Goal: Task Accomplishment & Management: Manage account settings

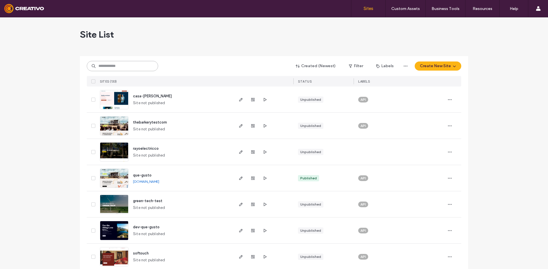
click at [128, 65] on input at bounding box center [122, 66] width 71 height 10
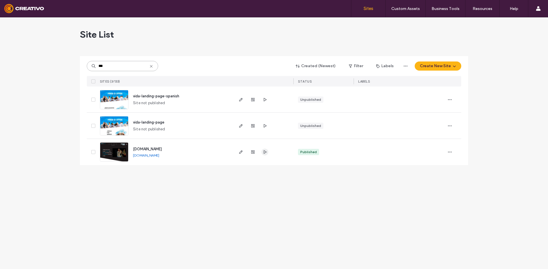
type input "***"
click at [262, 155] on span "button" at bounding box center [264, 152] width 7 height 7
click at [150, 66] on icon at bounding box center [151, 66] width 5 height 5
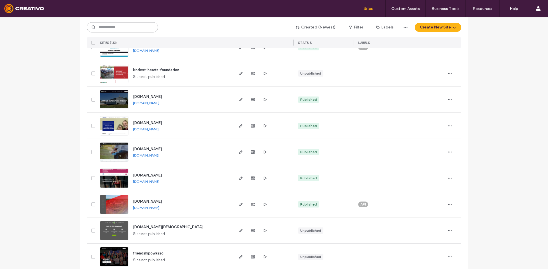
scroll to position [941, 0]
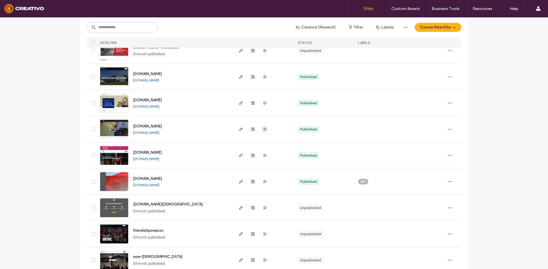
click at [264, 129] on use "button" at bounding box center [265, 128] width 3 height 3
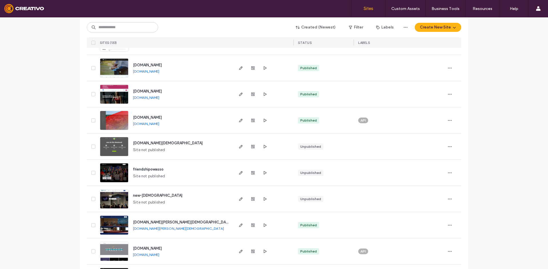
scroll to position [913, 0]
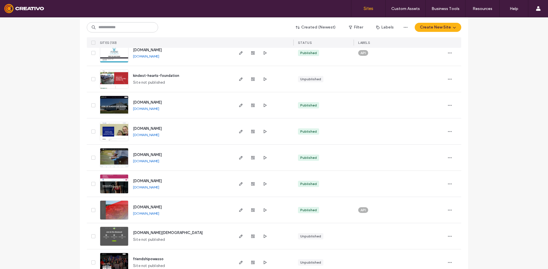
click at [239, 162] on div at bounding box center [252, 158] width 31 height 26
click at [239, 161] on span "button" at bounding box center [240, 158] width 7 height 7
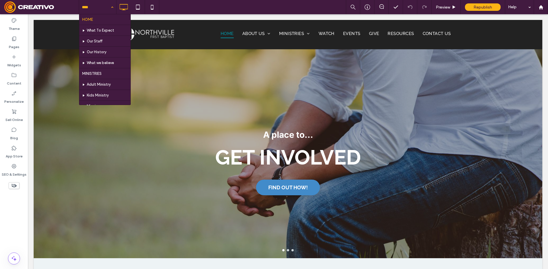
drag, startPoint x: 102, startPoint y: 10, endPoint x: 96, endPoint y: 48, distance: 38.8
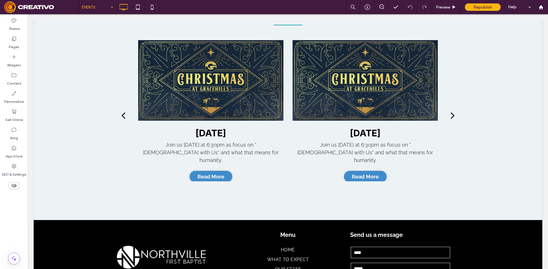
scroll to position [171, 0]
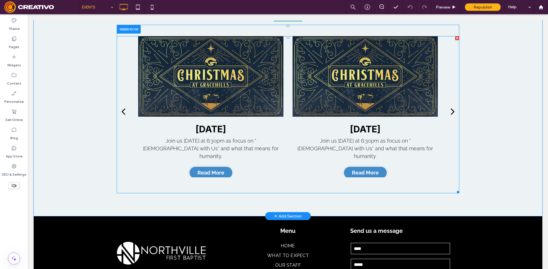
click at [162, 111] on div at bounding box center [210, 76] width 145 height 81
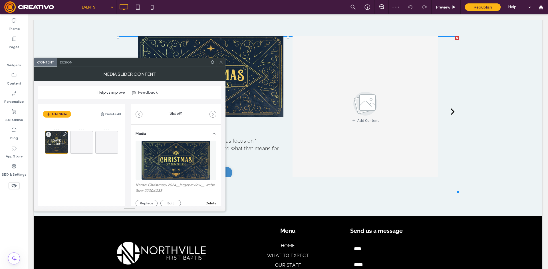
click at [222, 66] on span at bounding box center [221, 62] width 4 height 9
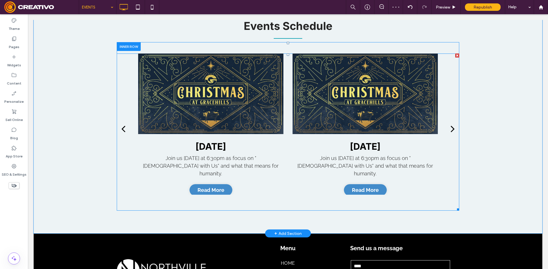
scroll to position [143, 0]
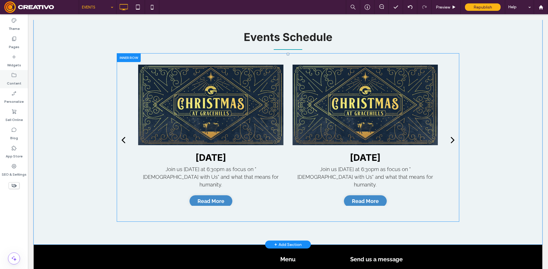
click at [11, 80] on label "Content" at bounding box center [14, 82] width 15 height 8
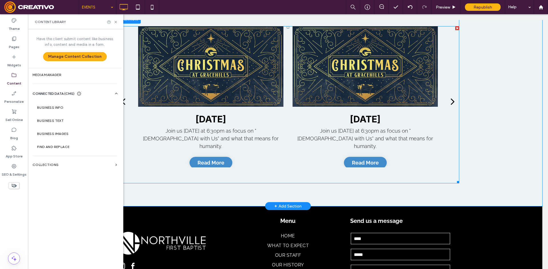
scroll to position [171, 0]
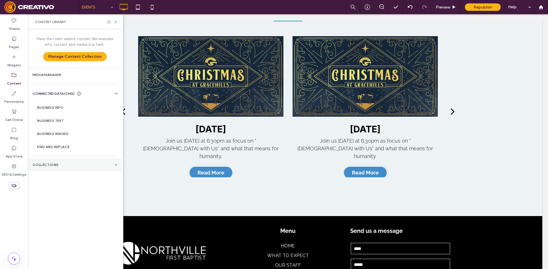
click at [55, 163] on section "Collections" at bounding box center [75, 165] width 94 height 13
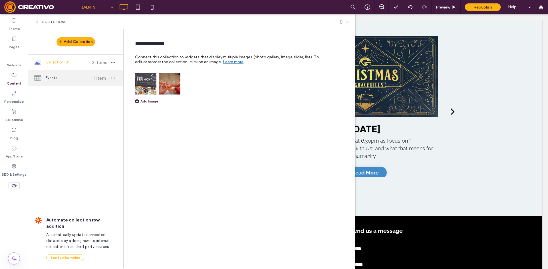
click at [58, 79] on span "Events" at bounding box center [67, 78] width 42 height 6
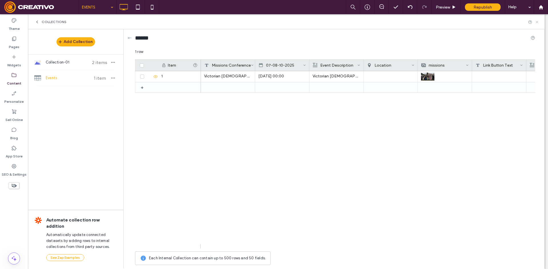
click at [537, 24] on icon at bounding box center [536, 22] width 4 height 4
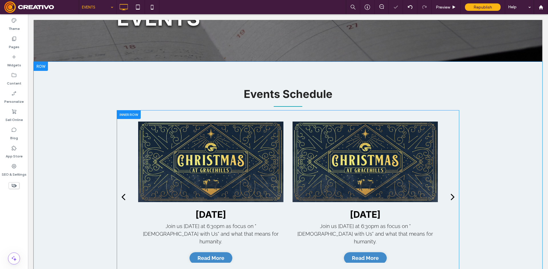
scroll to position [86, 0]
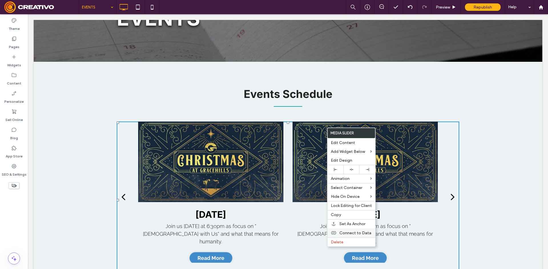
click at [352, 233] on span "Connect to Data" at bounding box center [355, 233] width 32 height 5
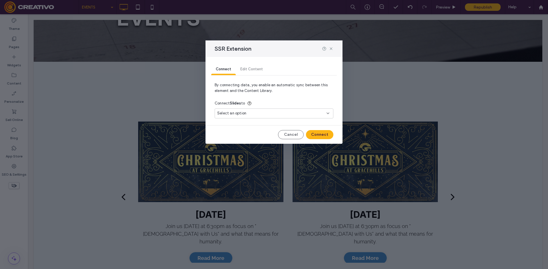
click at [244, 116] on span "Select an option" at bounding box center [231, 114] width 29 height 6
drag, startPoint x: 330, startPoint y: 50, endPoint x: 268, endPoint y: 56, distance: 62.4
click at [330, 50] on icon at bounding box center [331, 48] width 5 height 5
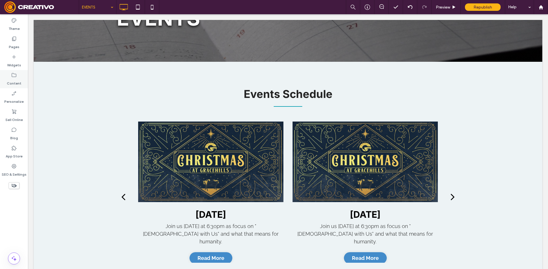
click at [6, 77] on div "Content" at bounding box center [14, 79] width 28 height 18
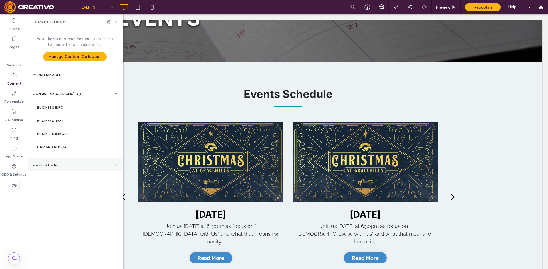
click at [63, 162] on section "Collections" at bounding box center [75, 165] width 94 height 13
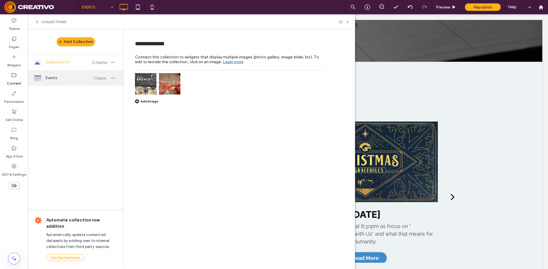
click at [42, 82] on div "Events 1 item" at bounding box center [75, 77] width 95 height 15
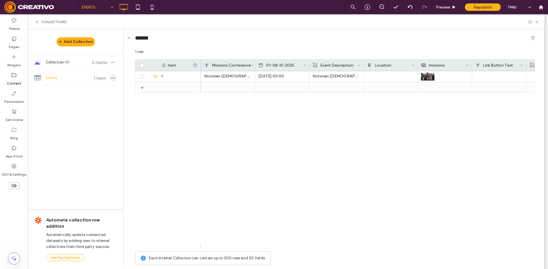
click at [113, 78] on use "button" at bounding box center [113, 78] width 4 height 1
click at [78, 121] on div "Add Collection Collection-01 2 items Events 1 item Automate collection row addi…" at bounding box center [75, 148] width 95 height 239
click at [50, 65] on span "Collection-01" at bounding box center [67, 63] width 42 height 6
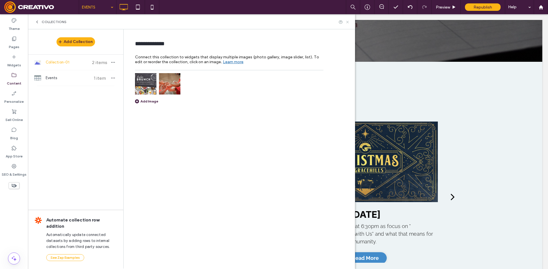
click at [346, 24] on icon at bounding box center [347, 22] width 4 height 4
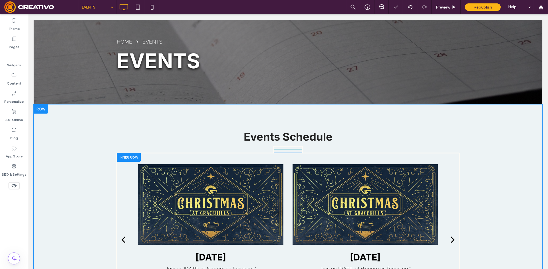
scroll to position [86, 0]
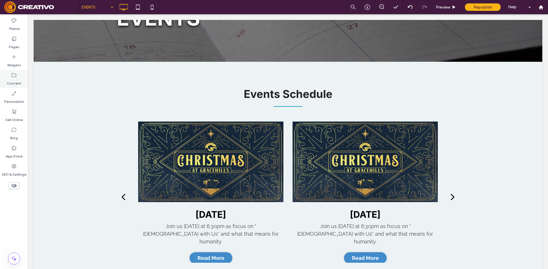
click at [12, 75] on use at bounding box center [14, 75] width 5 height 4
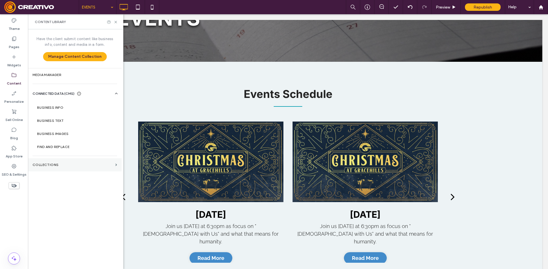
click at [52, 164] on label "Collections" at bounding box center [73, 165] width 80 height 4
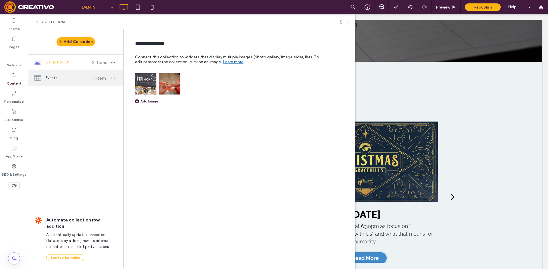
click at [56, 78] on span "Events" at bounding box center [67, 78] width 42 height 6
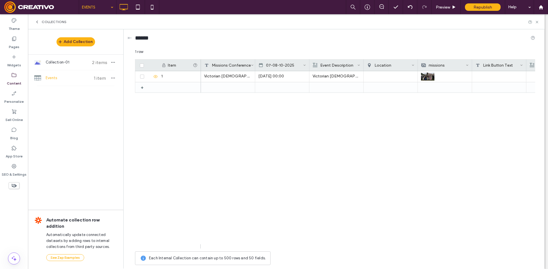
click at [41, 21] on div "Collections" at bounding box center [51, 22] width 32 height 5
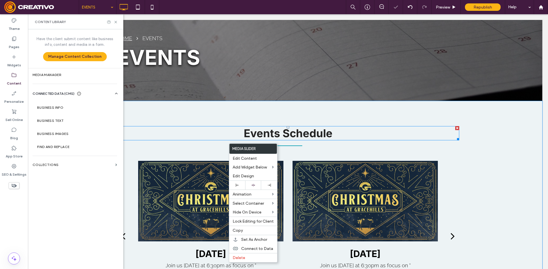
scroll to position [57, 0]
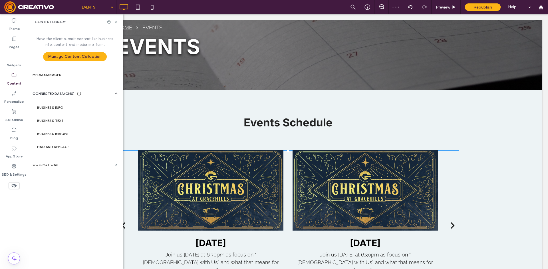
click at [167, 136] on div "Events Schedule Button Baskets given to residents at Alan Terrace Button Trunk …" at bounding box center [288, 210] width 342 height 194
drag, startPoint x: 117, startPoint y: 23, endPoint x: 126, endPoint y: 89, distance: 66.0
click at [117, 23] on icon at bounding box center [116, 22] width 4 height 4
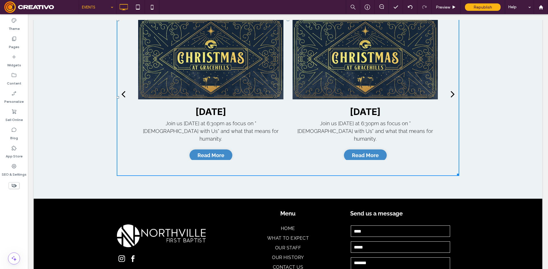
scroll to position [200, 0]
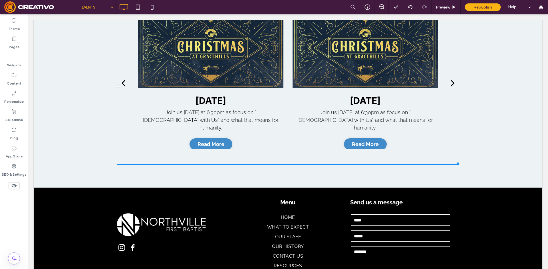
click at [204, 155] on div "Christmas Eve Join us Christmas Eve at 6:30pm as focus on "God with Us" and wha…" at bounding box center [287, 86] width 309 height 157
click at [9, 48] on label "Pages" at bounding box center [14, 46] width 11 height 8
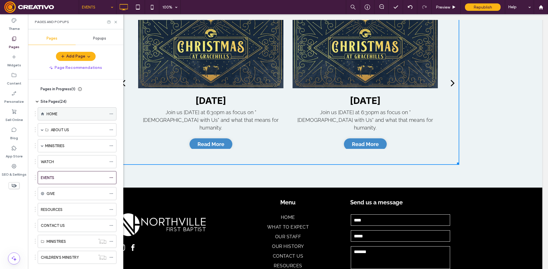
click at [55, 116] on label "HOME" at bounding box center [51, 114] width 11 height 10
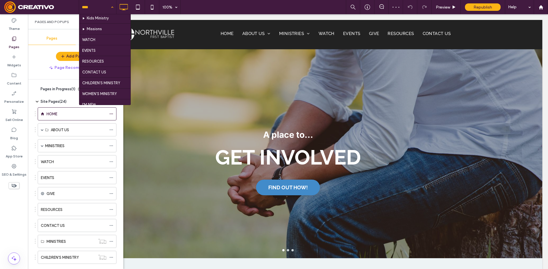
scroll to position [86, 0]
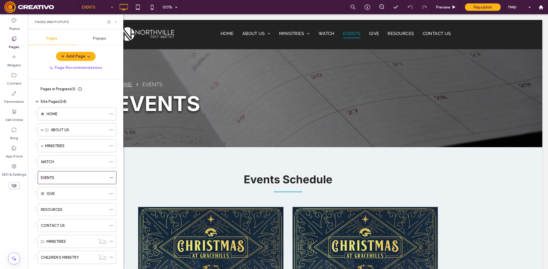
click at [115, 23] on use at bounding box center [115, 22] width 2 height 2
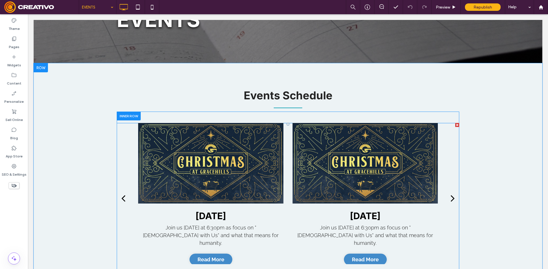
scroll to position [86, 0]
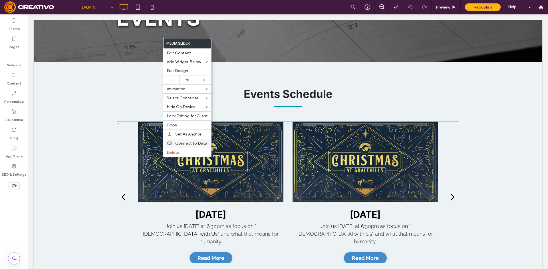
click at [196, 143] on span "Connect to Data" at bounding box center [191, 143] width 32 height 5
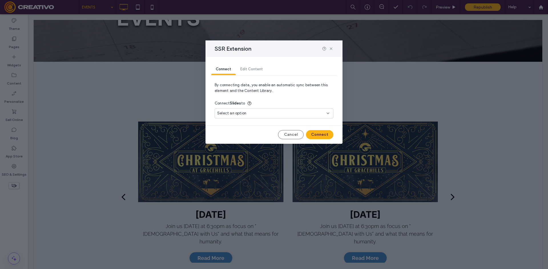
click at [227, 115] on span "Select an option" at bounding box center [231, 114] width 29 height 6
click at [331, 50] on icon at bounding box center [331, 48] width 5 height 5
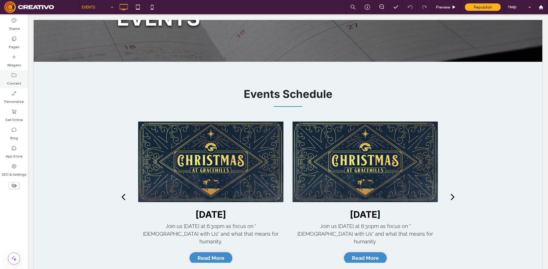
click at [18, 85] on label "Content" at bounding box center [14, 82] width 15 height 8
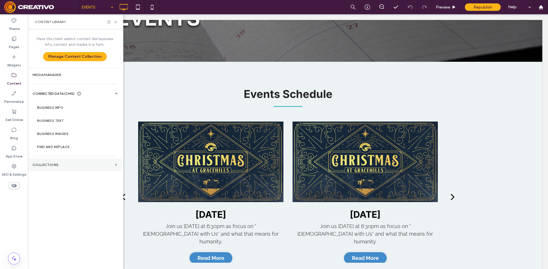
click at [64, 164] on label "Collections" at bounding box center [73, 165] width 80 height 4
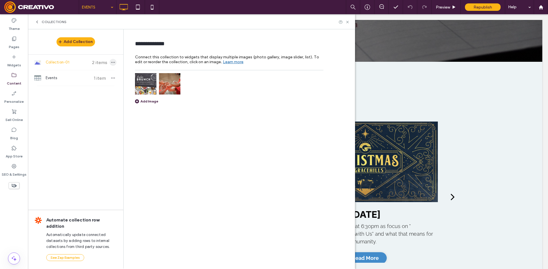
click at [112, 63] on icon "button" at bounding box center [113, 62] width 5 height 5
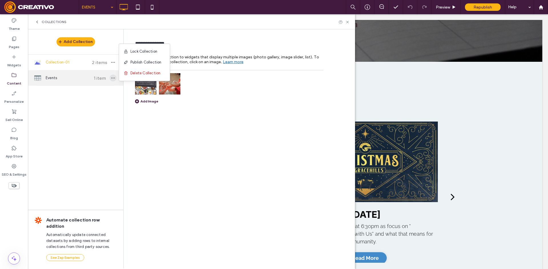
click at [112, 79] on icon "button" at bounding box center [113, 78] width 5 height 5
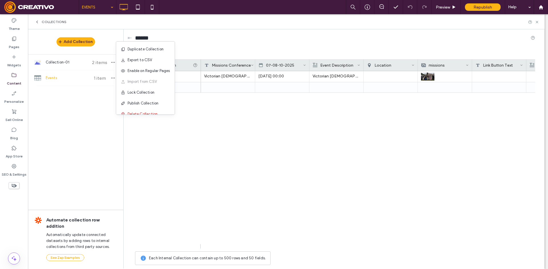
click at [96, 136] on div "Add Collection Collection-01 2 items Events 1 item Automate collection row addi…" at bounding box center [75, 148] width 95 height 239
click at [112, 80] on icon "button" at bounding box center [113, 78] width 5 height 5
click at [97, 125] on div "Add Collection Collection-01 2 items Events 1 item Automate collection row addi…" at bounding box center [75, 148] width 95 height 239
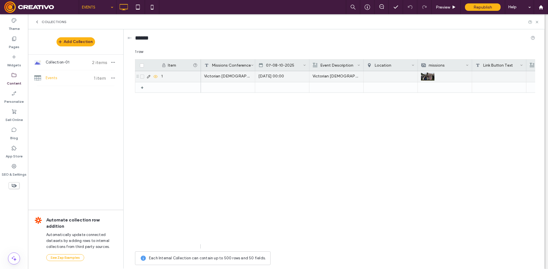
click at [143, 77] on icon at bounding box center [142, 77] width 2 height 2
click at [203, 54] on icon "button" at bounding box center [204, 52] width 5 height 5
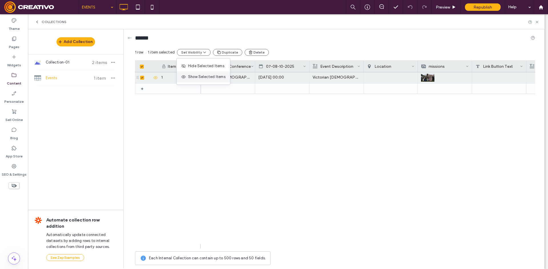
click at [195, 79] on span "Show Selected Items" at bounding box center [206, 77] width 37 height 6
click at [103, 143] on div "Add Collection Collection-01 2 items Events 1 item Automate collection row addi…" at bounding box center [75, 148] width 95 height 239
click at [37, 21] on icon at bounding box center [37, 22] width 5 height 5
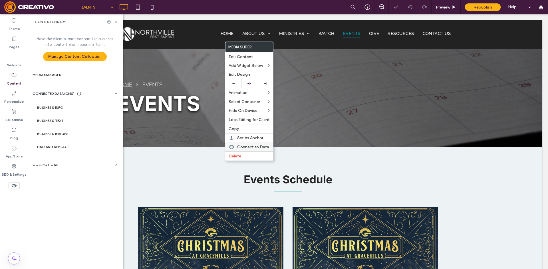
scroll to position [0, 0]
click at [230, 147] on icon at bounding box center [231, 147] width 5 height 5
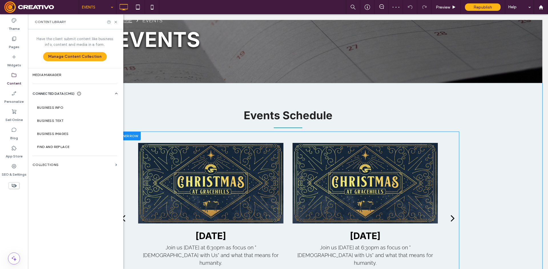
scroll to position [86, 0]
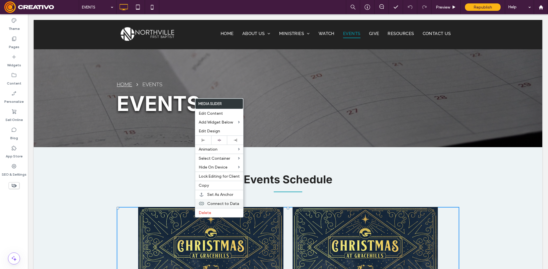
click at [207, 202] on div "Connect to Data" at bounding box center [219, 203] width 48 height 9
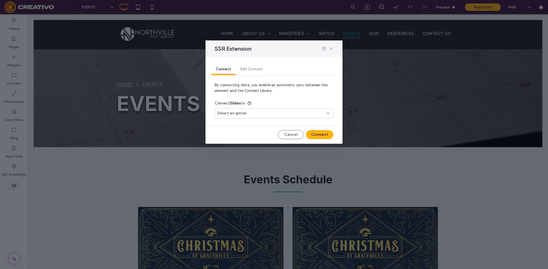
click at [230, 112] on span "Select an option" at bounding box center [231, 114] width 29 height 6
click at [308, 102] on div "Connect Slides to" at bounding box center [273, 103] width 119 height 10
click at [331, 52] on div "SSR Extension" at bounding box center [273, 48] width 137 height 17
click at [330, 49] on icon at bounding box center [331, 48] width 5 height 5
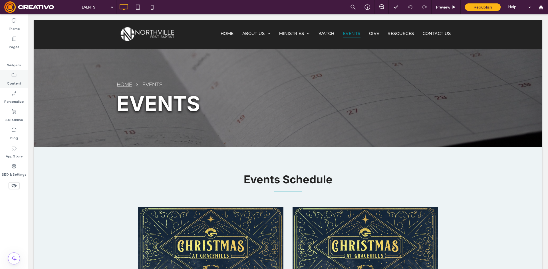
click at [14, 84] on label "Content" at bounding box center [14, 82] width 15 height 8
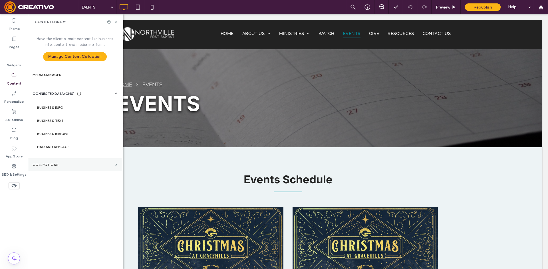
click at [66, 163] on label "Collections" at bounding box center [73, 165] width 80 height 4
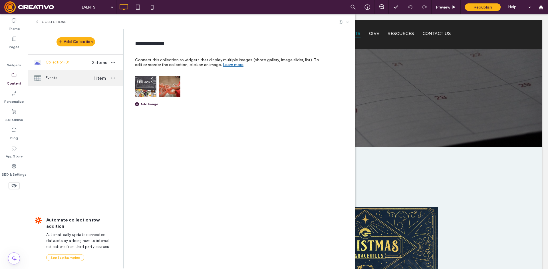
click at [67, 78] on span "Events" at bounding box center [68, 78] width 44 height 6
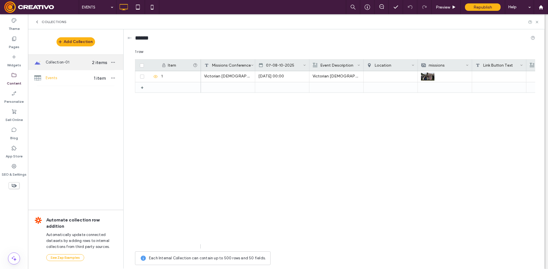
click at [56, 63] on span "Collection-01" at bounding box center [68, 63] width 44 height 6
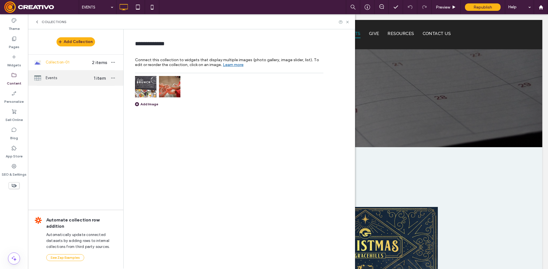
click at [58, 78] on span "Events" at bounding box center [68, 78] width 44 height 6
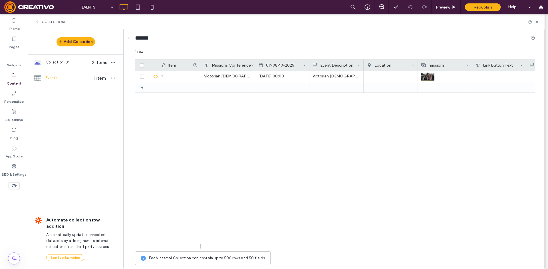
click at [38, 21] on icon at bounding box center [37, 22] width 5 height 5
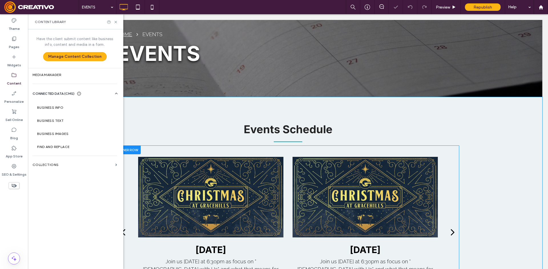
scroll to position [86, 0]
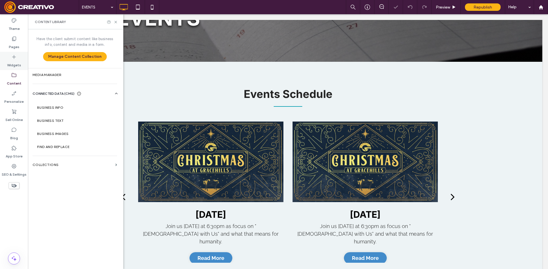
click at [14, 68] on div "Widgets" at bounding box center [14, 61] width 28 height 18
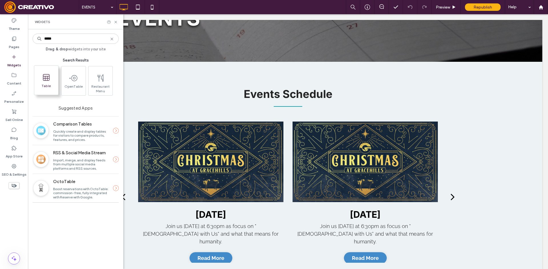
type input "*****"
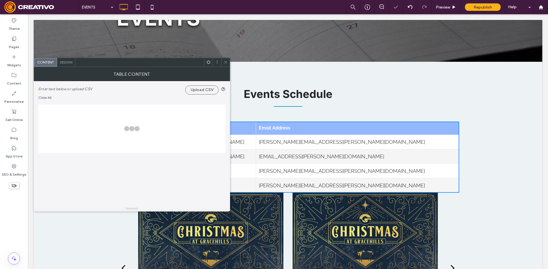
click at [224, 59] on span at bounding box center [225, 62] width 4 height 9
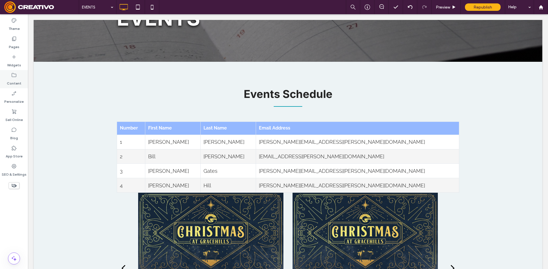
click at [10, 78] on div "Content" at bounding box center [14, 79] width 28 height 18
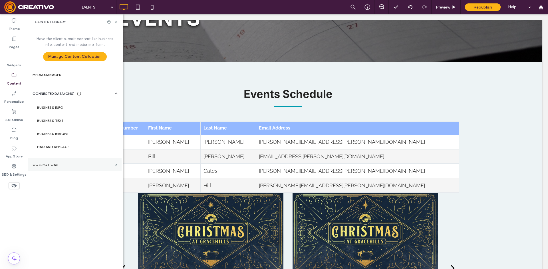
click at [43, 161] on section "Collections" at bounding box center [75, 165] width 94 height 13
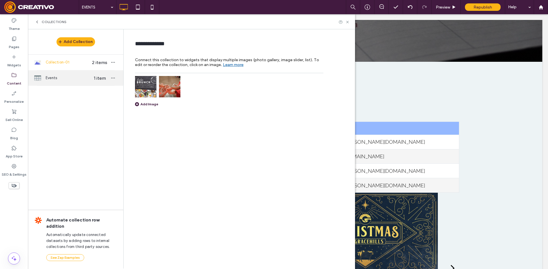
click at [84, 84] on div "Events 1 item" at bounding box center [75, 77] width 95 height 15
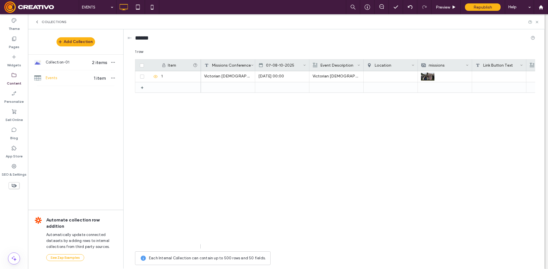
click at [37, 24] on icon at bounding box center [37, 22] width 5 height 5
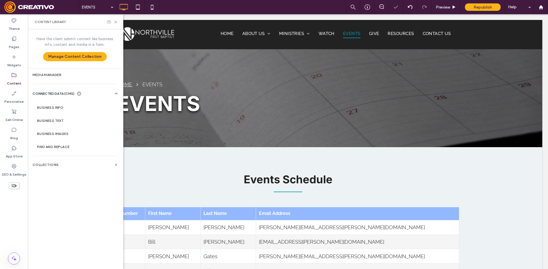
scroll to position [0, 0]
drag, startPoint x: 454, startPoint y: 209, endPoint x: 481, endPoint y: 223, distance: 30.6
click at [455, 209] on div at bounding box center [457, 209] width 4 height 4
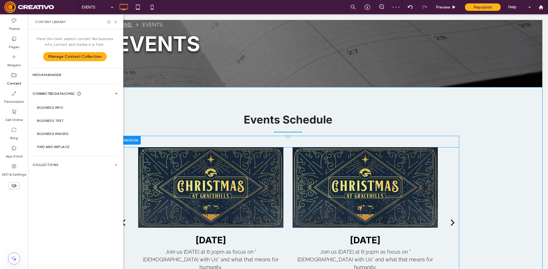
scroll to position [114, 0]
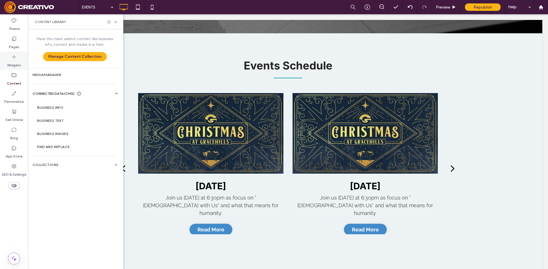
click at [9, 61] on label "Widgets" at bounding box center [14, 64] width 14 height 8
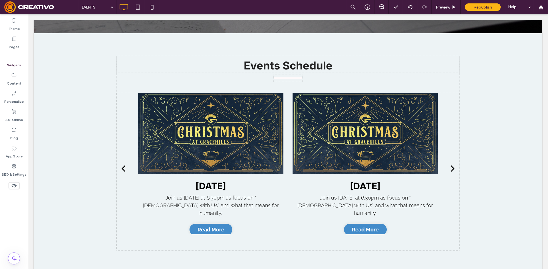
scroll to position [118, 0]
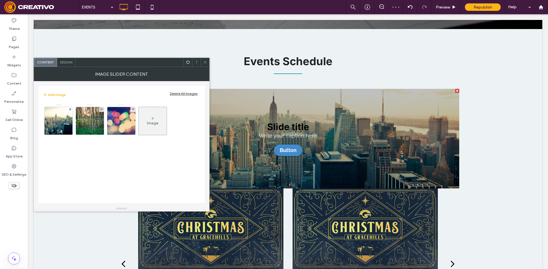
click at [186, 63] on icon at bounding box center [188, 62] width 4 height 4
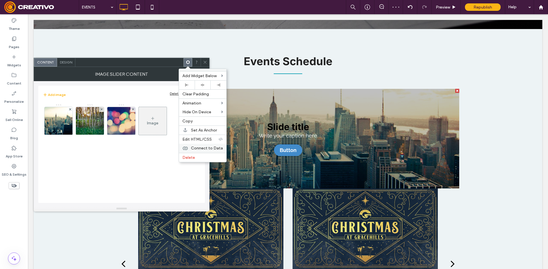
click at [196, 147] on span "Connect to Data" at bounding box center [207, 148] width 32 height 5
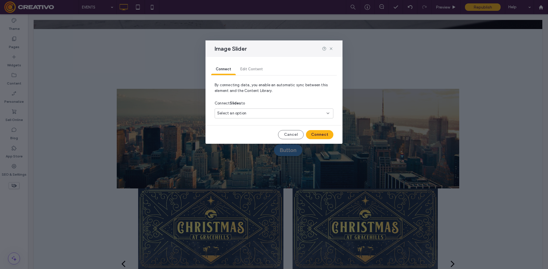
click at [241, 115] on span "Select an option" at bounding box center [231, 114] width 29 height 6
click at [330, 47] on icon at bounding box center [331, 48] width 5 height 5
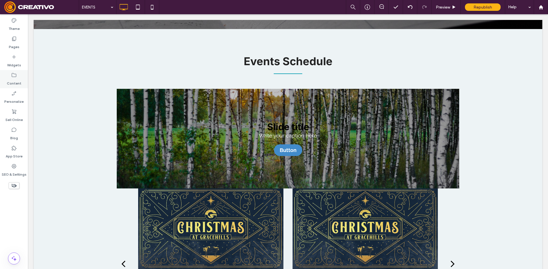
click at [14, 80] on label "Content" at bounding box center [14, 82] width 15 height 8
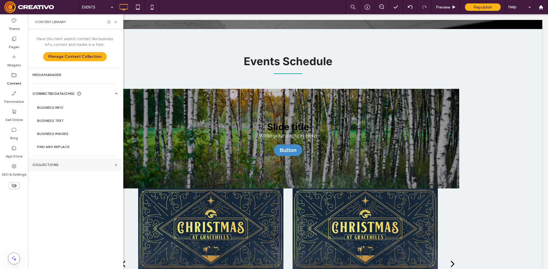
click at [45, 165] on label "Collections" at bounding box center [73, 165] width 80 height 4
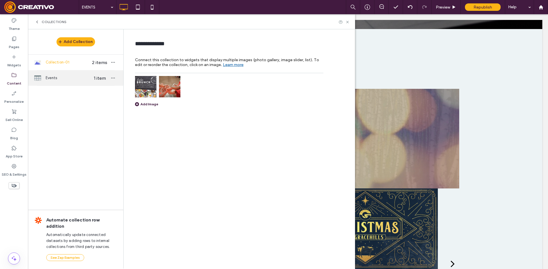
click at [74, 83] on div "Events 1 item" at bounding box center [75, 77] width 95 height 15
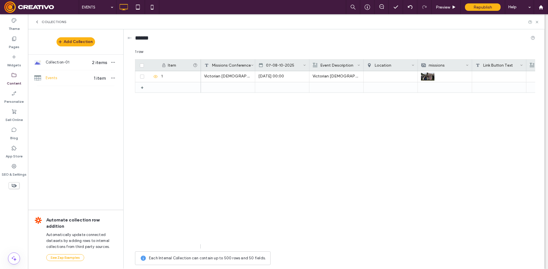
click at [37, 23] on use at bounding box center [37, 22] width 1 height 2
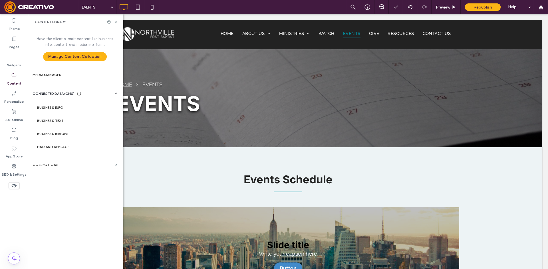
scroll to position [0, 0]
click at [117, 22] on icon at bounding box center [116, 22] width 4 height 4
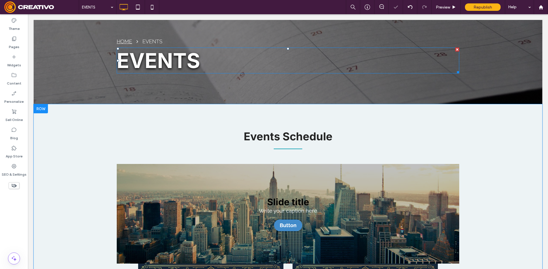
scroll to position [57, 0]
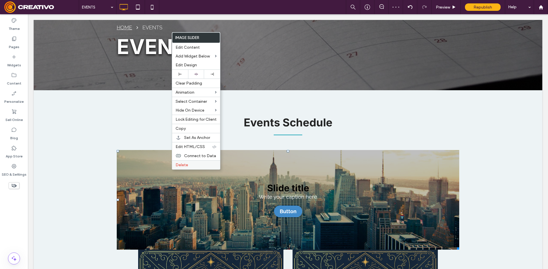
click at [179, 167] on span "Delete" at bounding box center [181, 165] width 13 height 5
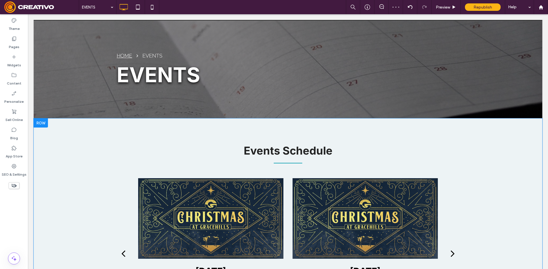
scroll to position [29, 0]
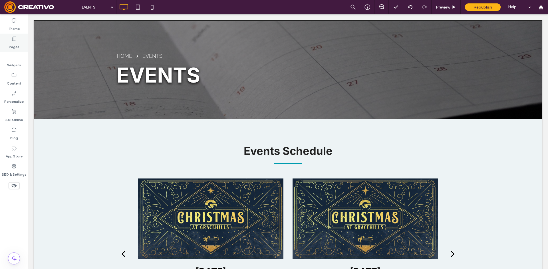
click at [15, 38] on icon at bounding box center [14, 39] width 6 height 6
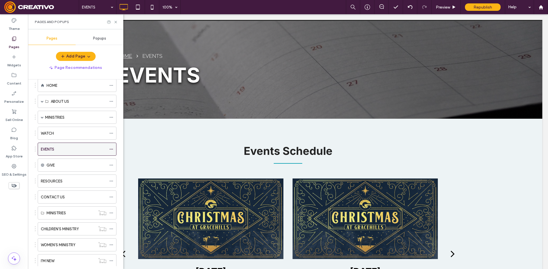
click at [112, 150] on icon at bounding box center [111, 149] width 4 height 4
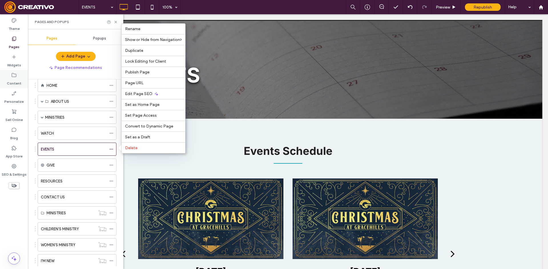
click at [13, 78] on label "Content" at bounding box center [14, 82] width 15 height 8
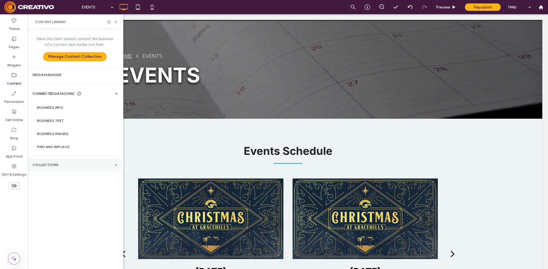
click at [112, 165] on label "Collections" at bounding box center [73, 165] width 80 height 4
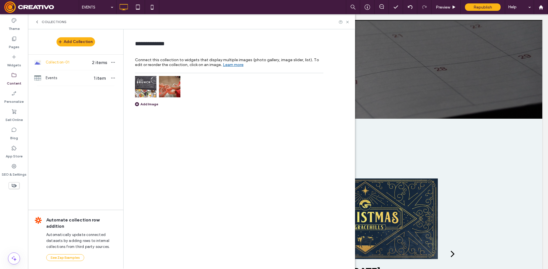
click at [56, 61] on span "Collection-01" at bounding box center [68, 63] width 44 height 6
click at [68, 41] on button "Add Collection" at bounding box center [75, 41] width 38 height 9
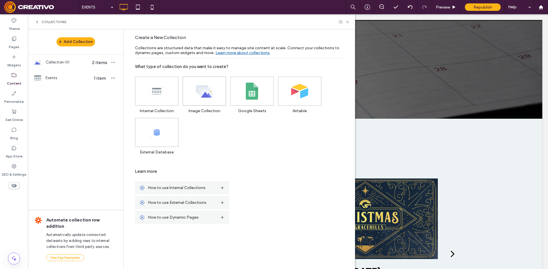
click at [207, 102] on span at bounding box center [204, 91] width 43 height 29
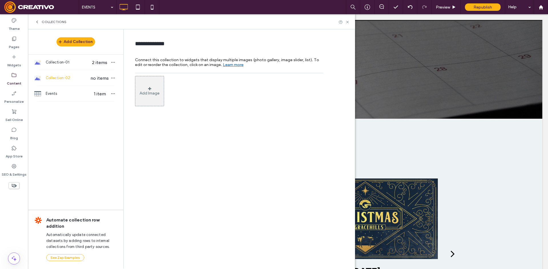
click at [145, 96] on div "Add Image" at bounding box center [149, 91] width 29 height 30
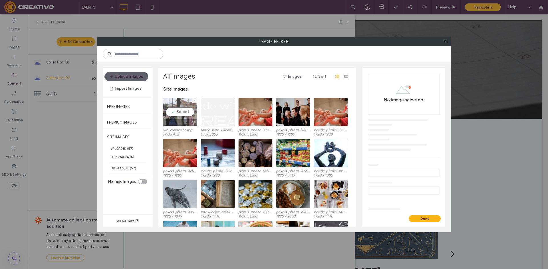
click at [181, 110] on div "Select" at bounding box center [180, 112] width 34 height 29
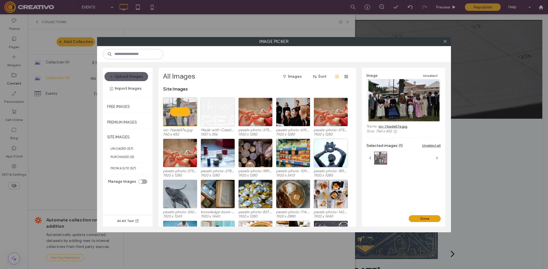
drag, startPoint x: 428, startPoint y: 218, endPoint x: 330, endPoint y: 192, distance: 101.1
click at [428, 218] on button "Done" at bounding box center [424, 219] width 32 height 7
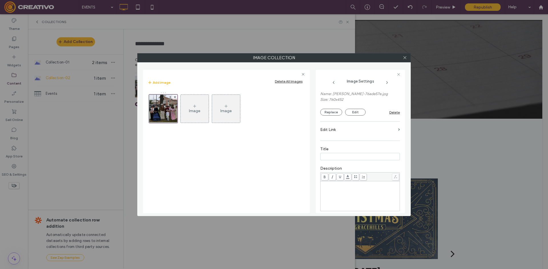
scroll to position [57, 0]
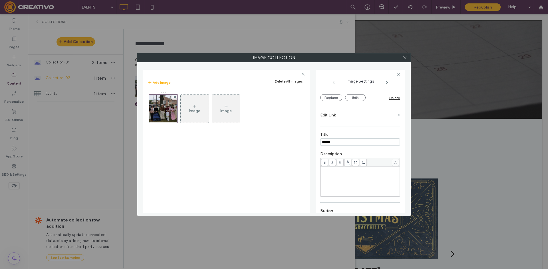
click at [354, 174] on div "Rich Text Editor" at bounding box center [360, 182] width 78 height 29
type input "******"
click at [354, 174] on div "Rich Text Editor" at bounding box center [360, 182] width 78 height 29
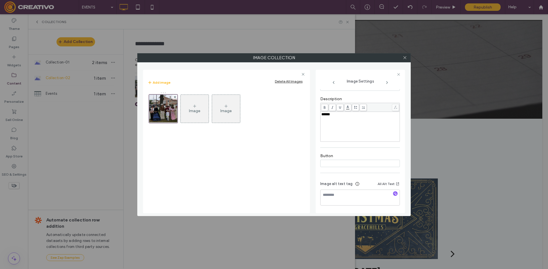
click at [357, 162] on input at bounding box center [360, 163] width 80 height 7
type input "******"
click at [281, 151] on div "Image Image" at bounding box center [226, 150] width 158 height 122
click at [402, 58] on icon at bounding box center [404, 58] width 4 height 4
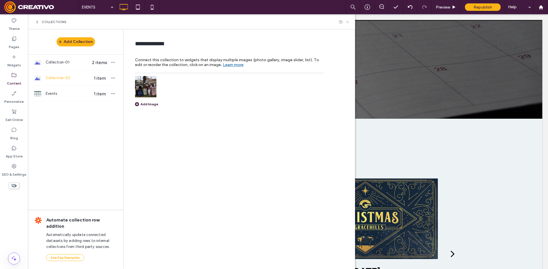
click at [348, 21] on icon at bounding box center [347, 22] width 4 height 4
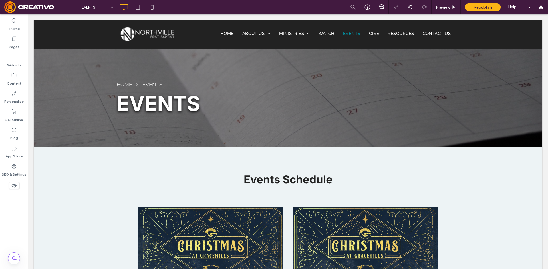
scroll to position [0, 0]
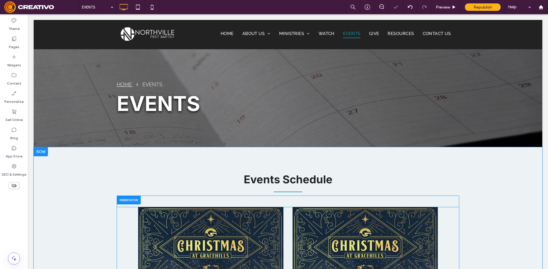
drag, startPoint x: 307, startPoint y: 202, endPoint x: 305, endPoint y: 220, distance: 18.0
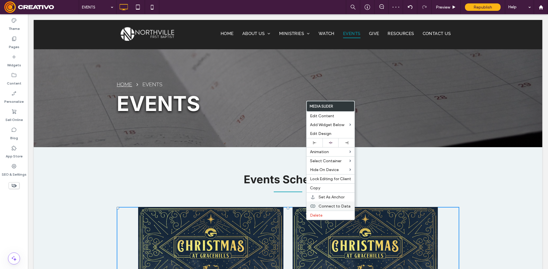
click at [324, 206] on span "Connect to Data" at bounding box center [334, 206] width 32 height 5
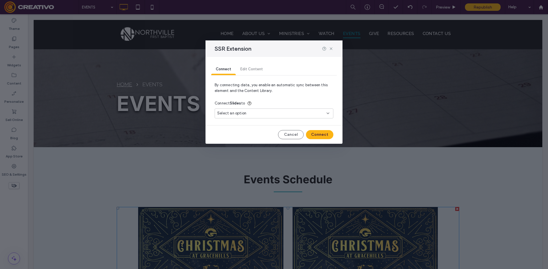
click at [275, 115] on div "Select an option" at bounding box center [270, 114] width 107 height 6
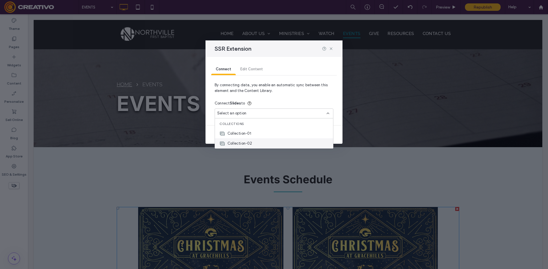
click at [266, 139] on div "Collection-02" at bounding box center [274, 144] width 118 height 10
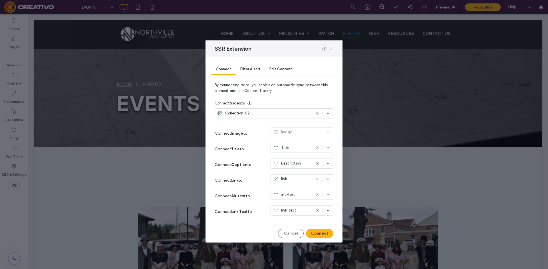
click at [330, 50] on icon at bounding box center [331, 48] width 5 height 5
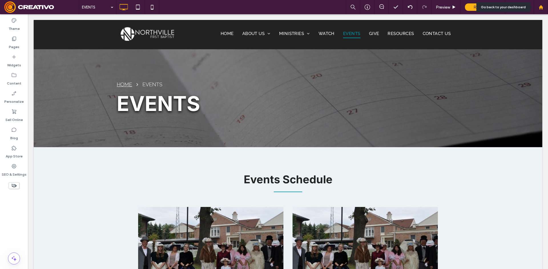
click at [542, 9] on icon at bounding box center [540, 7] width 5 height 5
drag, startPoint x: 542, startPoint y: 5, endPoint x: 517, endPoint y: 13, distance: 25.7
click at [542, 6] on icon at bounding box center [540, 7] width 5 height 5
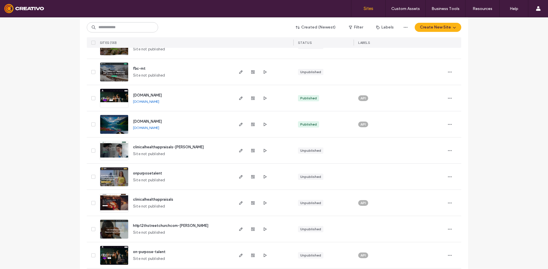
scroll to position [285, 0]
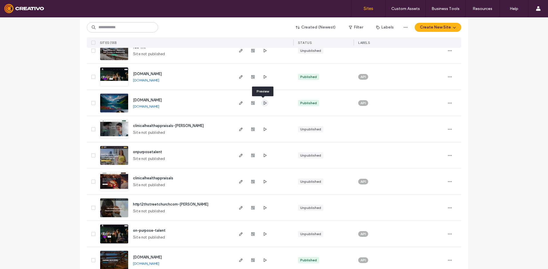
click at [263, 104] on icon "button" at bounding box center [264, 103] width 5 height 5
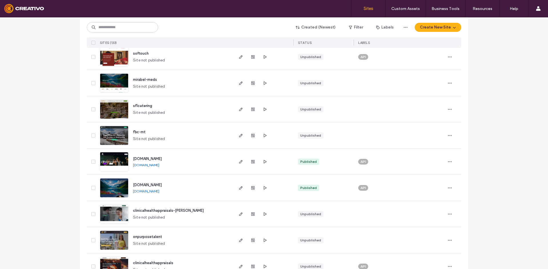
scroll to position [200, 0]
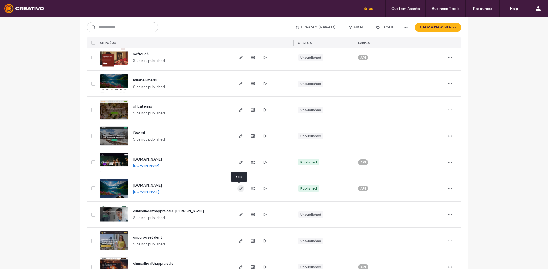
click at [239, 189] on icon "button" at bounding box center [240, 189] width 5 height 5
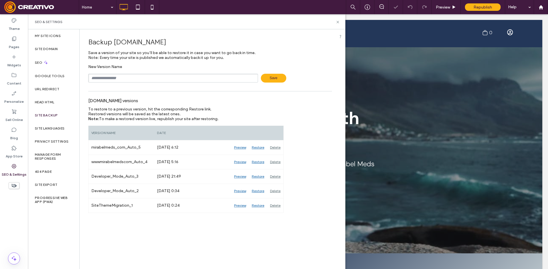
click at [128, 77] on input "text" at bounding box center [173, 78] width 170 height 9
type input "******"
click at [271, 76] on span "Save" at bounding box center [273, 78] width 25 height 9
drag, startPoint x: 338, startPoint y: 23, endPoint x: 198, endPoint y: 11, distance: 139.9
click at [338, 23] on icon at bounding box center [337, 22] width 4 height 4
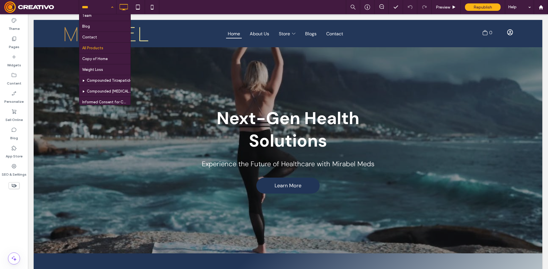
scroll to position [29, 0]
click at [13, 42] on label "Pages" at bounding box center [14, 46] width 11 height 8
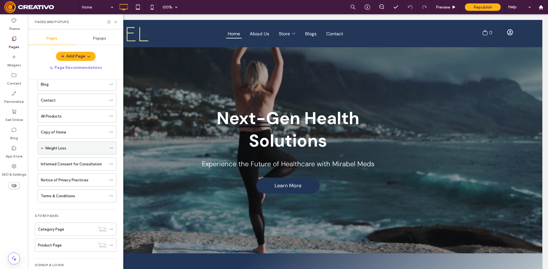
scroll to position [57, 0]
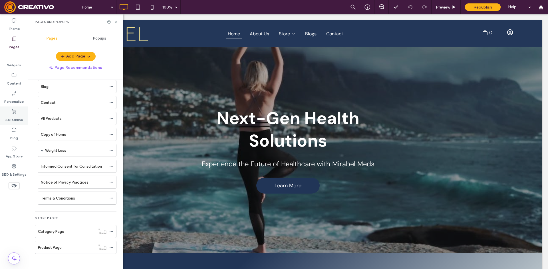
click at [15, 114] on icon at bounding box center [14, 112] width 6 height 6
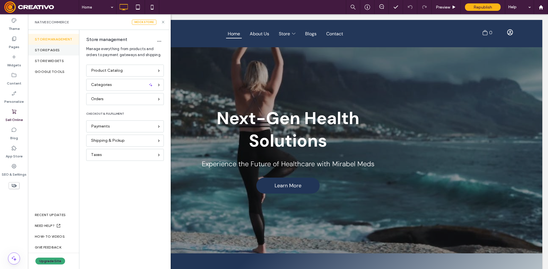
click at [58, 51] on div "Store pages" at bounding box center [53, 50] width 51 height 11
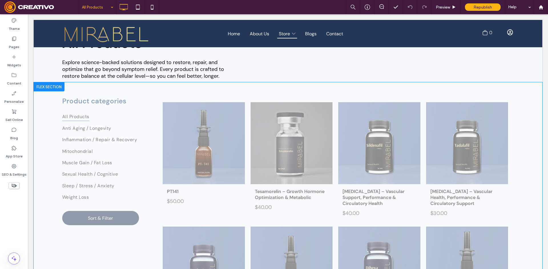
scroll to position [29, 0]
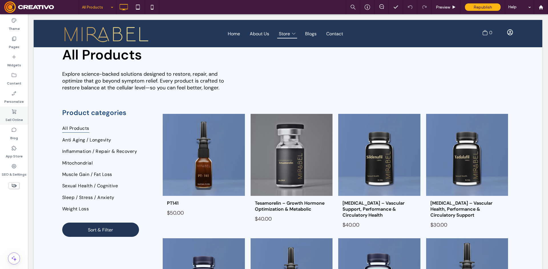
click at [13, 114] on icon at bounding box center [14, 112] width 6 height 6
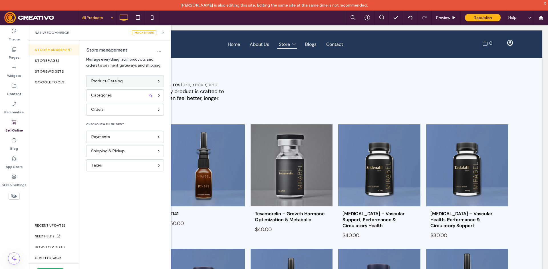
click at [119, 82] on span "Product Catalog" at bounding box center [107, 81] width 32 height 6
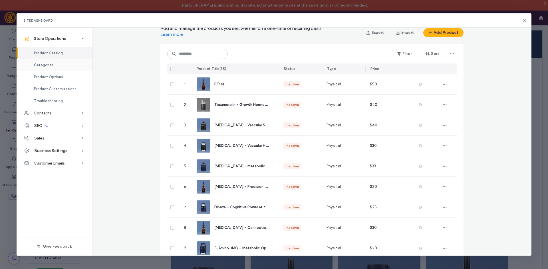
click at [65, 67] on div "Categories" at bounding box center [55, 65] width 76 height 12
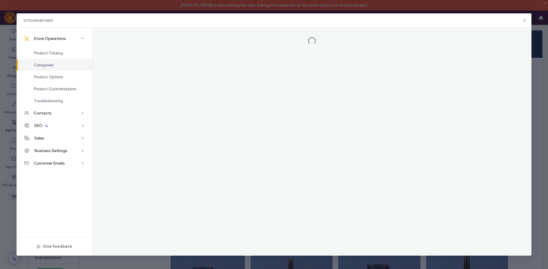
scroll to position [0, 0]
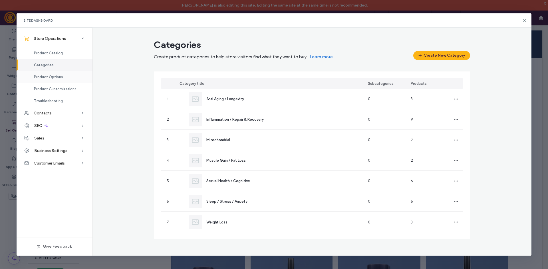
click at [59, 80] on div "Product Options" at bounding box center [55, 77] width 76 height 12
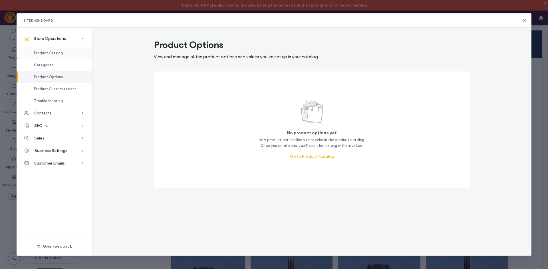
click at [64, 56] on div "Product Catalog" at bounding box center [55, 53] width 76 height 12
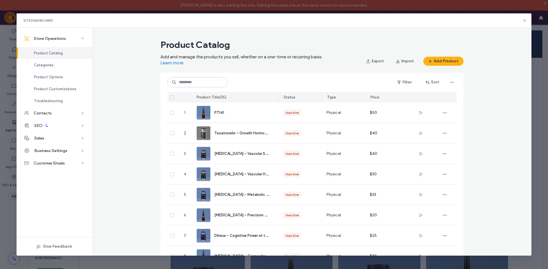
click at [525, 23] on div "Site Dashboard" at bounding box center [274, 20] width 515 height 14
click at [526, 20] on icon at bounding box center [524, 20] width 5 height 5
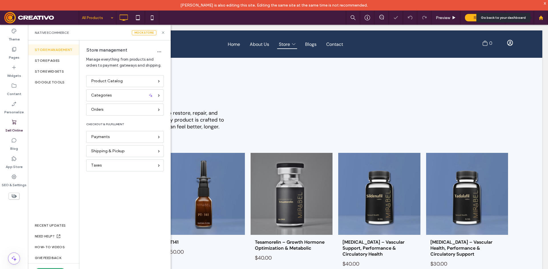
click at [540, 20] on icon at bounding box center [540, 17] width 5 height 5
